Goal: Task Accomplishment & Management: Manage account settings

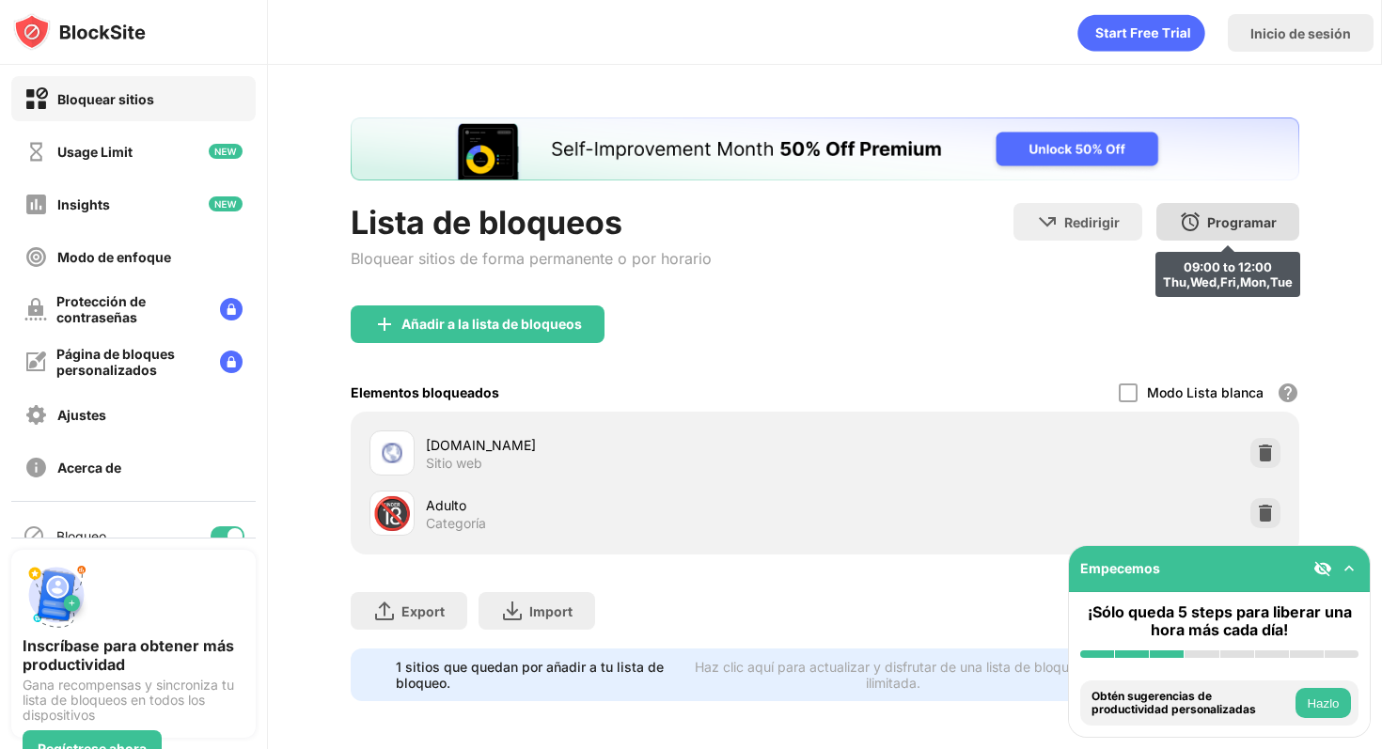
click at [1267, 209] on div "Programar 09:00 to 12:00 Thu,Wed,Fri,Mon,Tue" at bounding box center [1228, 222] width 143 height 38
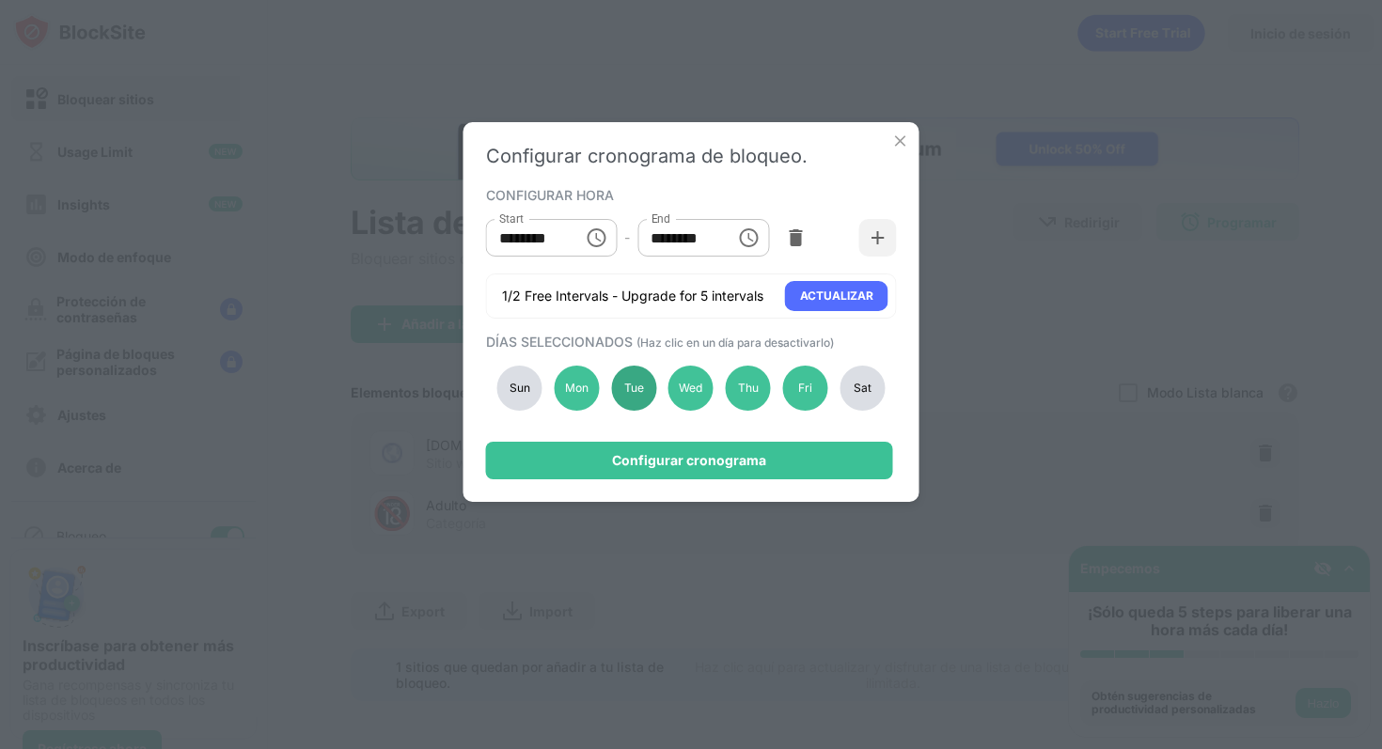
click at [628, 389] on div "Tue" at bounding box center [633, 388] width 45 height 45
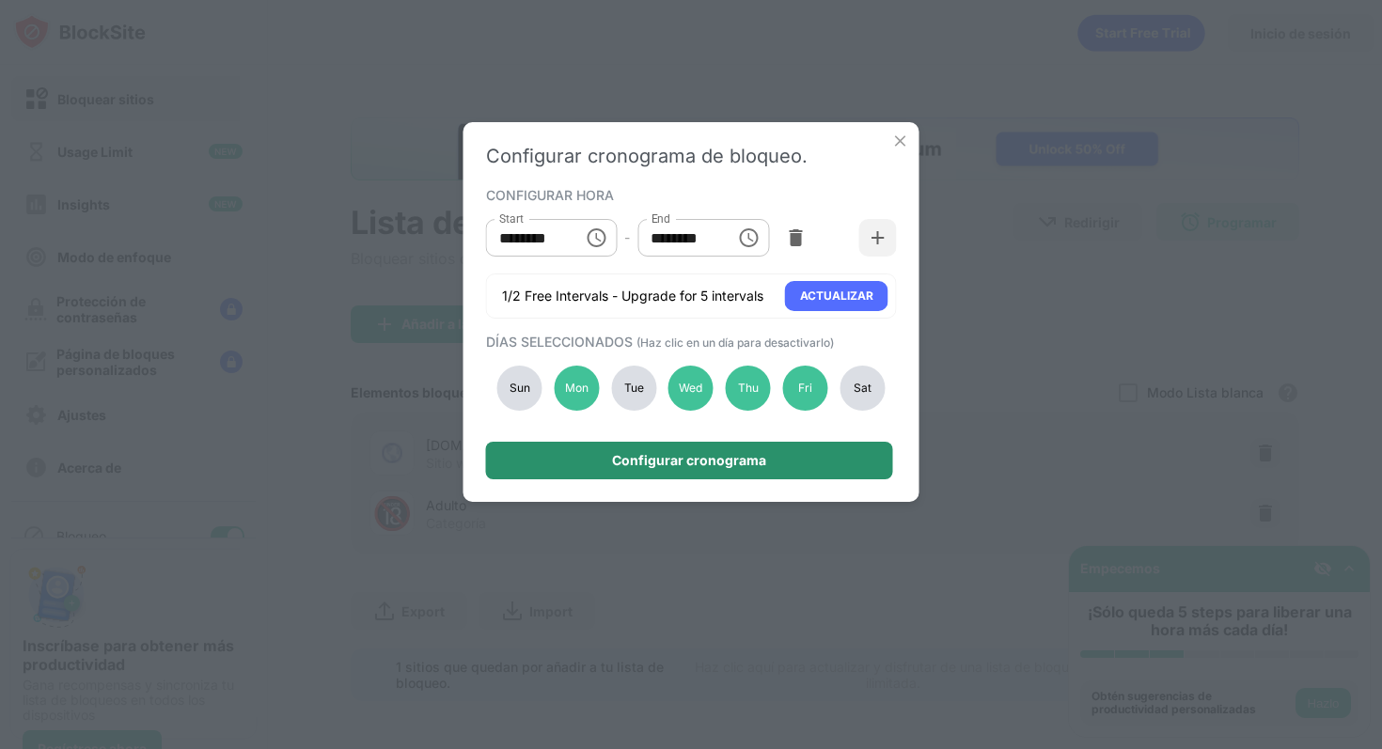
click at [657, 451] on div "Configurar cronograma" at bounding box center [689, 461] width 407 height 38
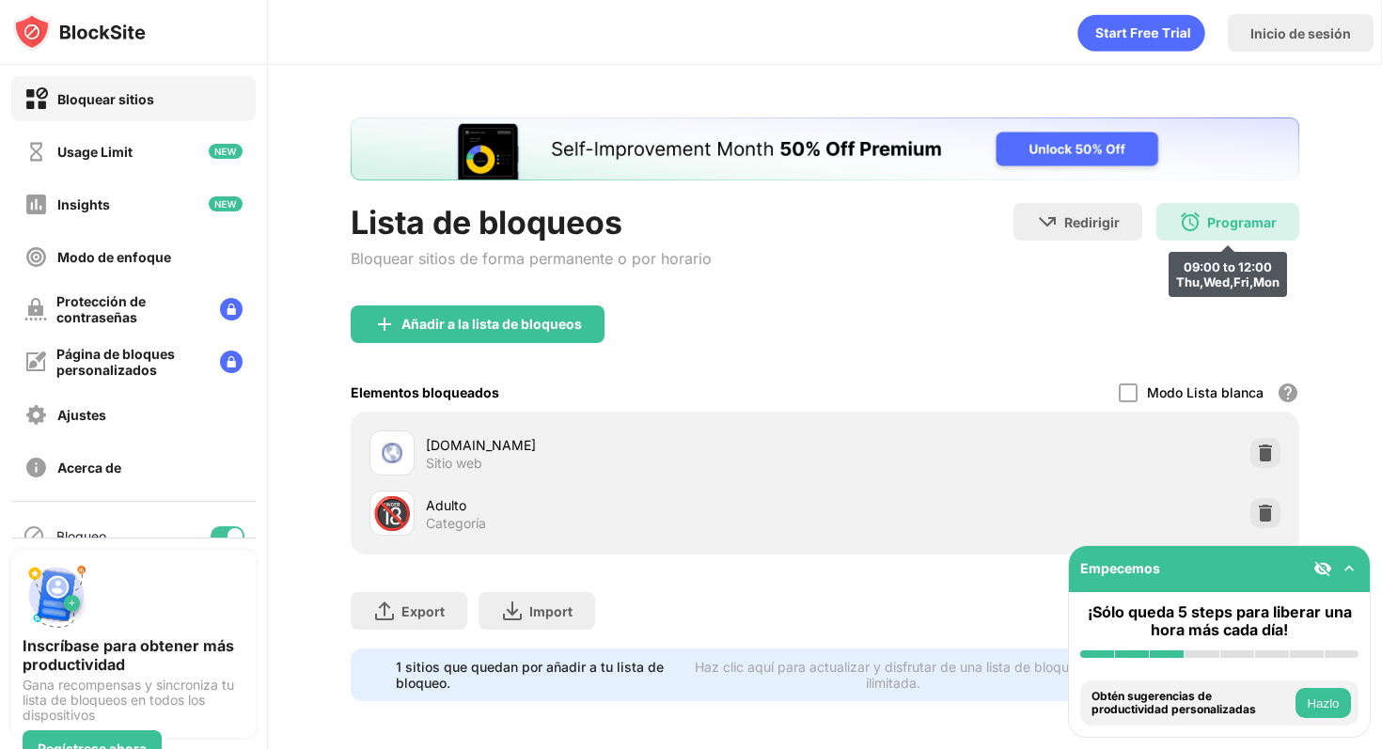
click at [1227, 225] on div "Programar" at bounding box center [1242, 222] width 70 height 16
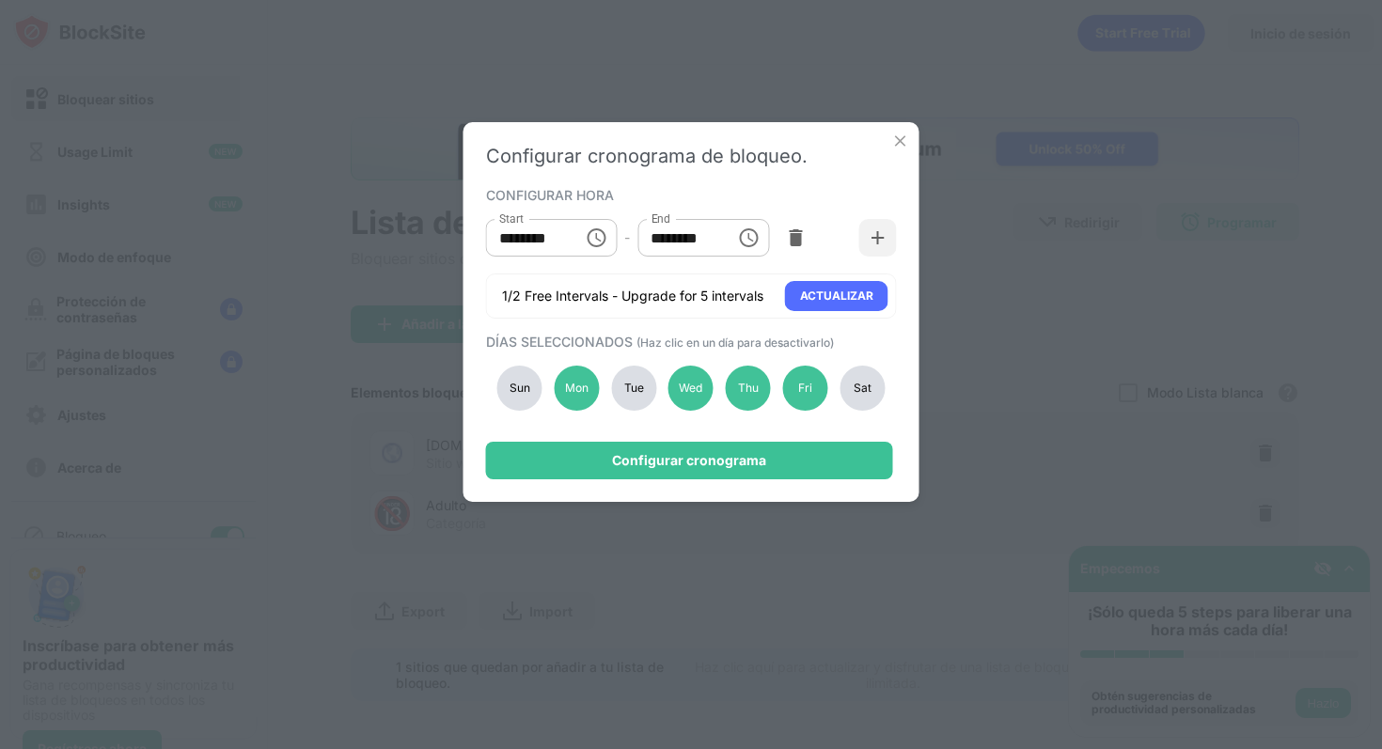
click at [624, 377] on div "Tue" at bounding box center [633, 388] width 45 height 45
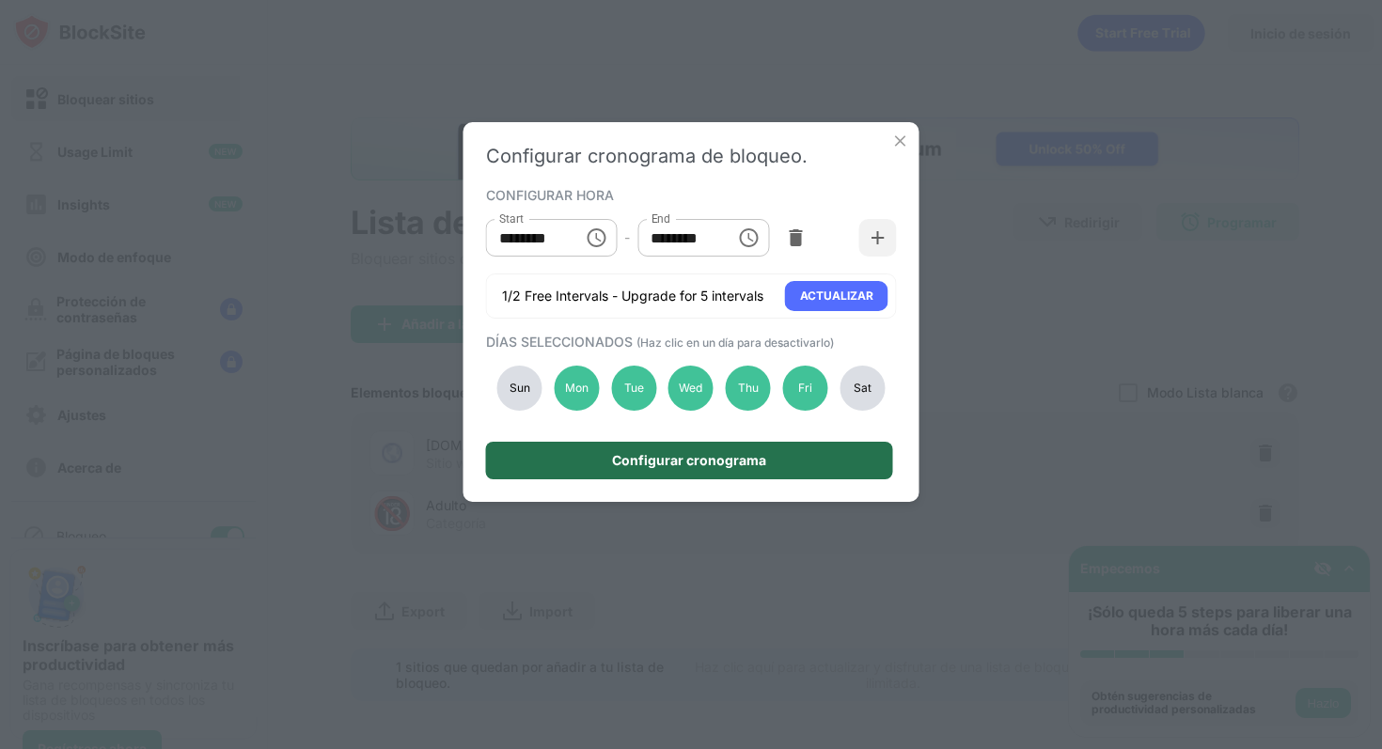
click at [663, 467] on div "Configurar cronograma" at bounding box center [689, 460] width 154 height 15
